Goal: Transaction & Acquisition: Subscribe to service/newsletter

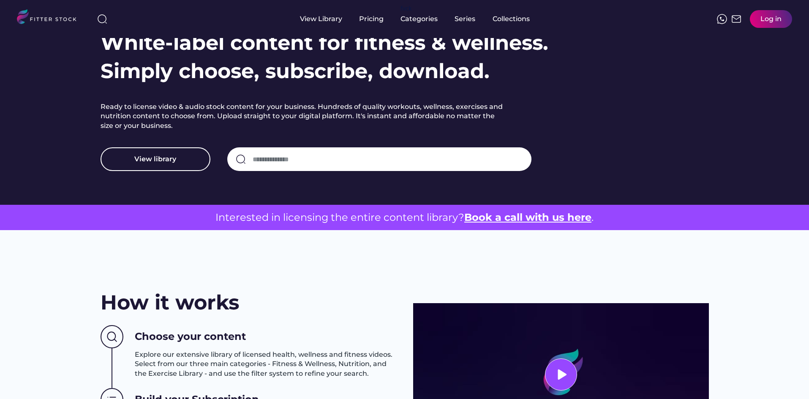
scroll to position [6, 0]
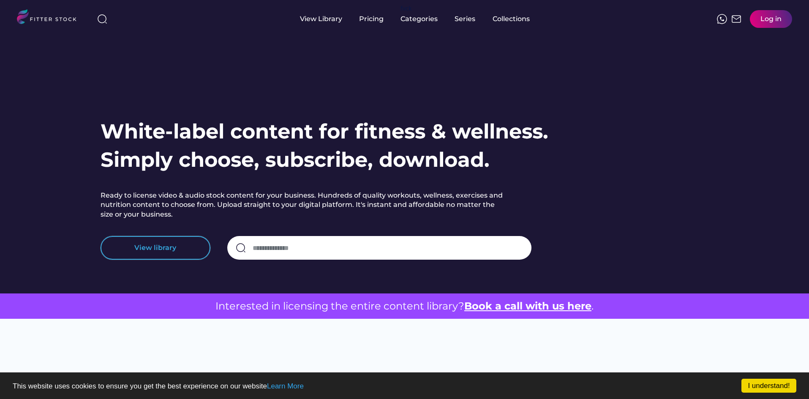
click at [156, 250] on button "View library" at bounding box center [156, 248] width 110 height 24
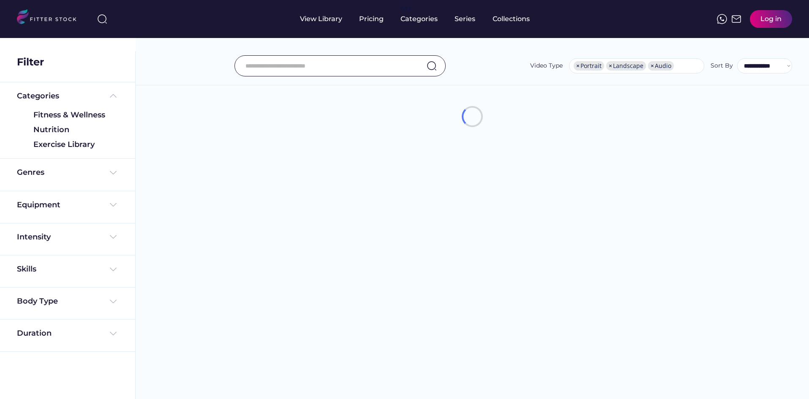
select select "**********"
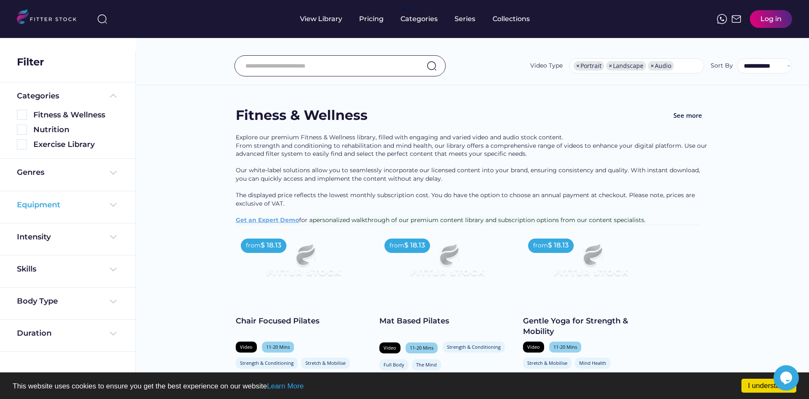
click at [112, 207] on img at bounding box center [113, 205] width 10 height 10
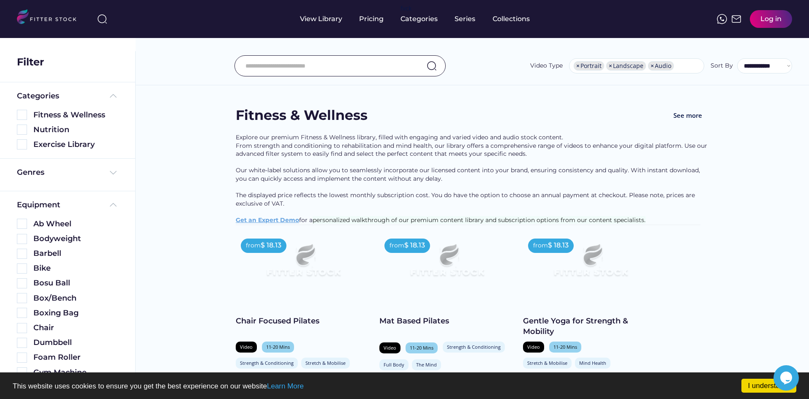
click at [328, 68] on input "input" at bounding box center [330, 66] width 168 height 18
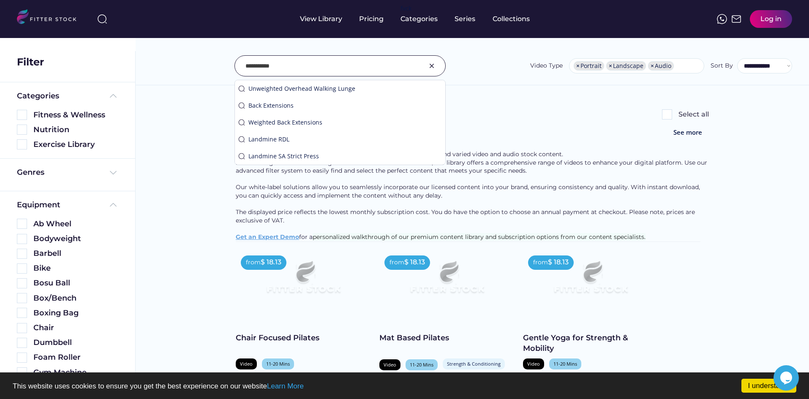
type input "**********"
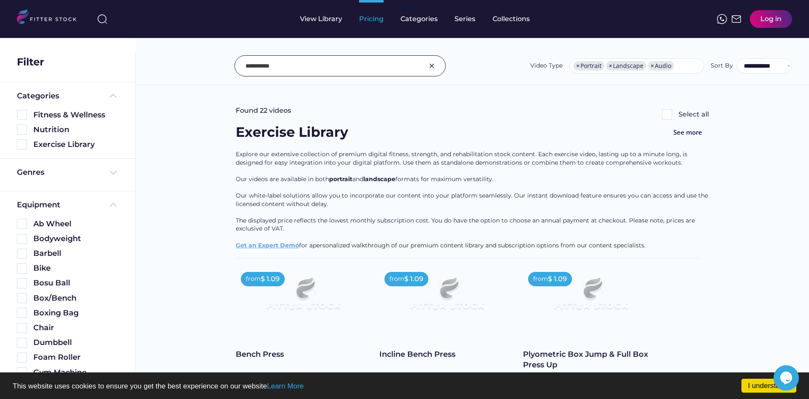
click at [371, 16] on div "Pricing" at bounding box center [371, 18] width 25 height 9
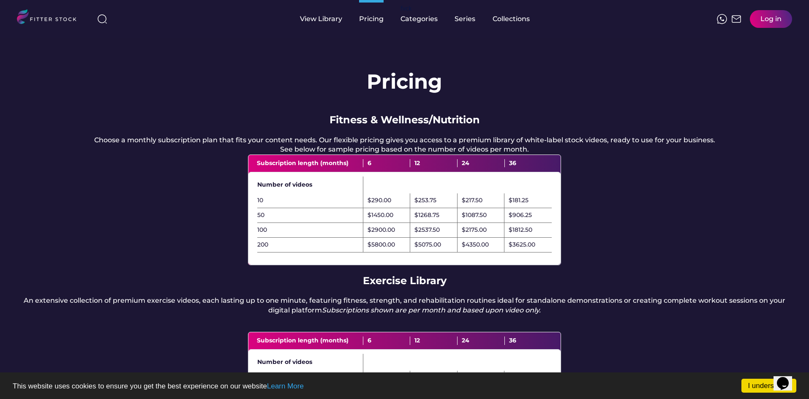
drag, startPoint x: 240, startPoint y: 138, endPoint x: 727, endPoint y: 146, distance: 486.6
click at [727, 146] on div "Pricing Fitness & Wellness/Nutrition Choose a monthly subscription plan that fi…" at bounding box center [404, 280] width 809 height 484
click at [736, 142] on div "Pricing Fitness & Wellness/Nutrition Choose a monthly subscription plan that fi…" at bounding box center [404, 280] width 809 height 484
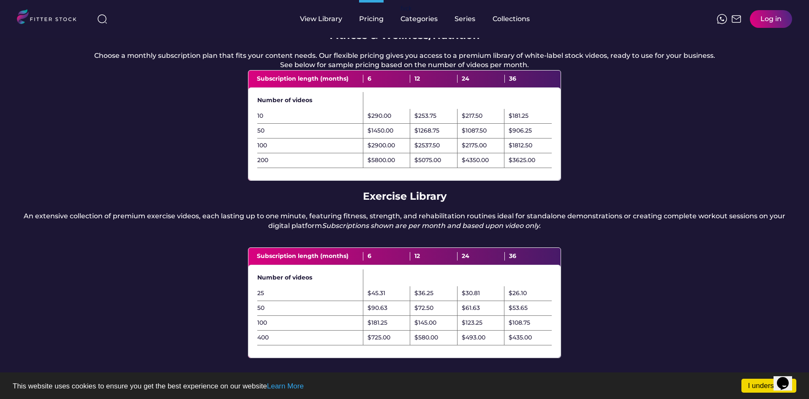
scroll to position [127, 0]
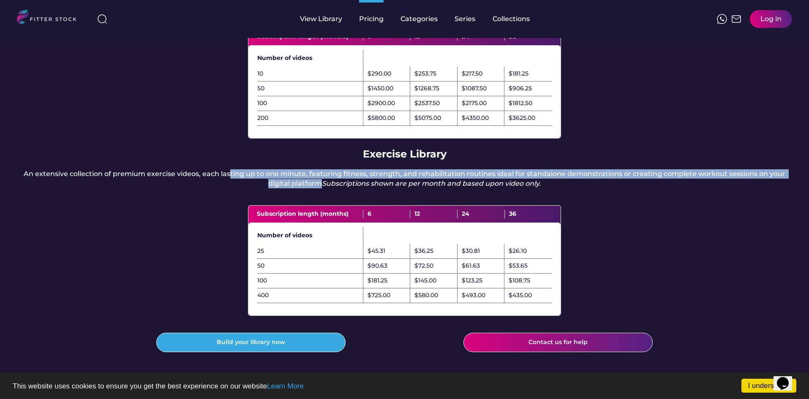
drag, startPoint x: 234, startPoint y: 180, endPoint x: 629, endPoint y: 196, distance: 395.9
click at [629, 189] on div "An extensive collection of premium exercise videos, each lasting up to one minu…" at bounding box center [405, 178] width 776 height 19
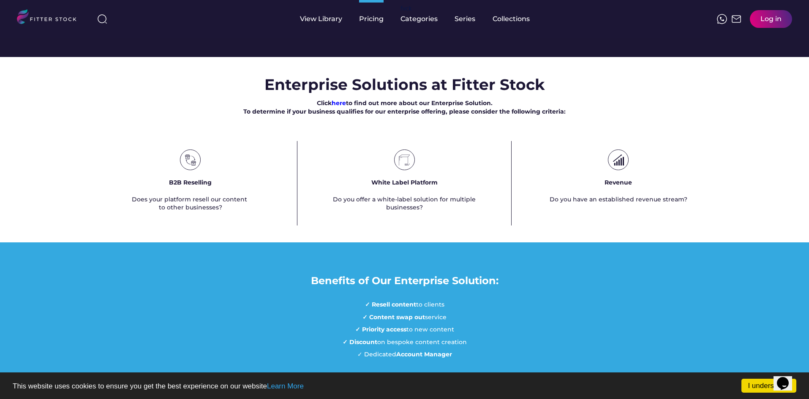
scroll to position [465, 0]
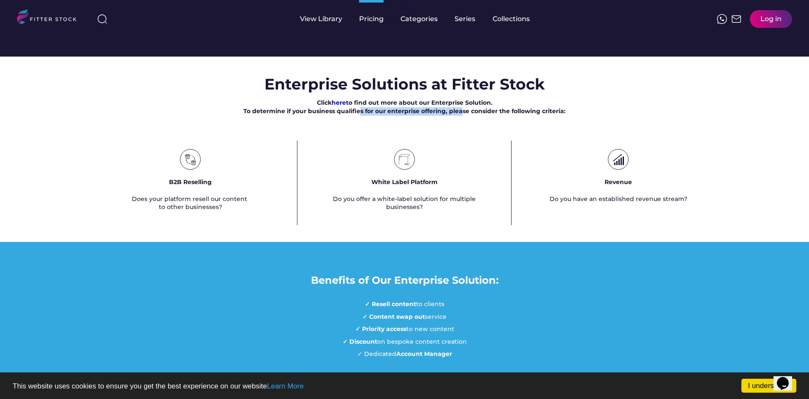
drag, startPoint x: 360, startPoint y: 142, endPoint x: 465, endPoint y: 142, distance: 105.2
click at [465, 115] on div "Click here to find out more about our Enterprise Solution. To determine if your…" at bounding box center [404, 107] width 323 height 16
click at [483, 145] on div "Enterprise Solutions at Fitter Stock Click here to find out more about our Ente…" at bounding box center [404, 150] width 809 height 152
drag, startPoint x: 441, startPoint y: 222, endPoint x: 474, endPoint y: 240, distance: 37.4
click at [474, 225] on div "White Label Platform Do you offer a white-label solution for multiple businesse…" at bounding box center [405, 183] width 214 height 85
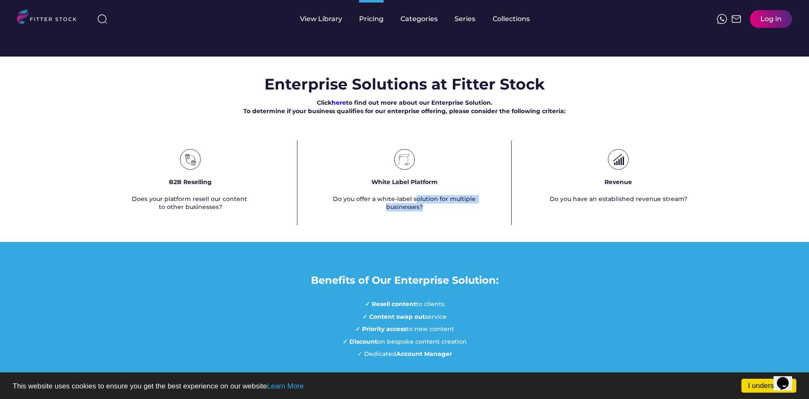
click at [476, 212] on div "Do you offer a white-label solution for multiple businesses?" at bounding box center [404, 203] width 171 height 16
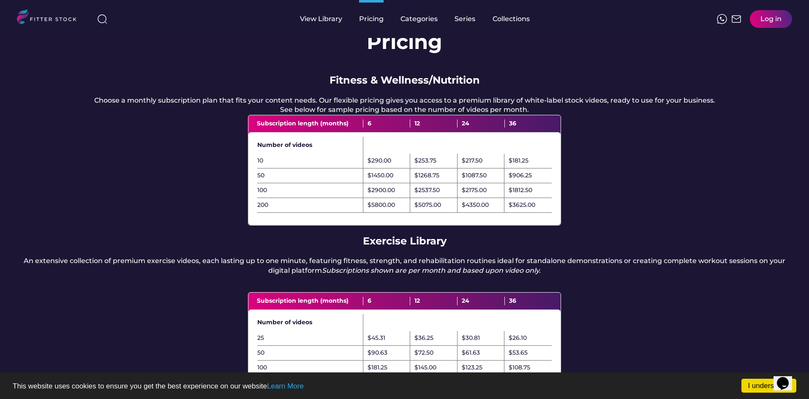
scroll to position [0, 0]
